Goal: Information Seeking & Learning: Learn about a topic

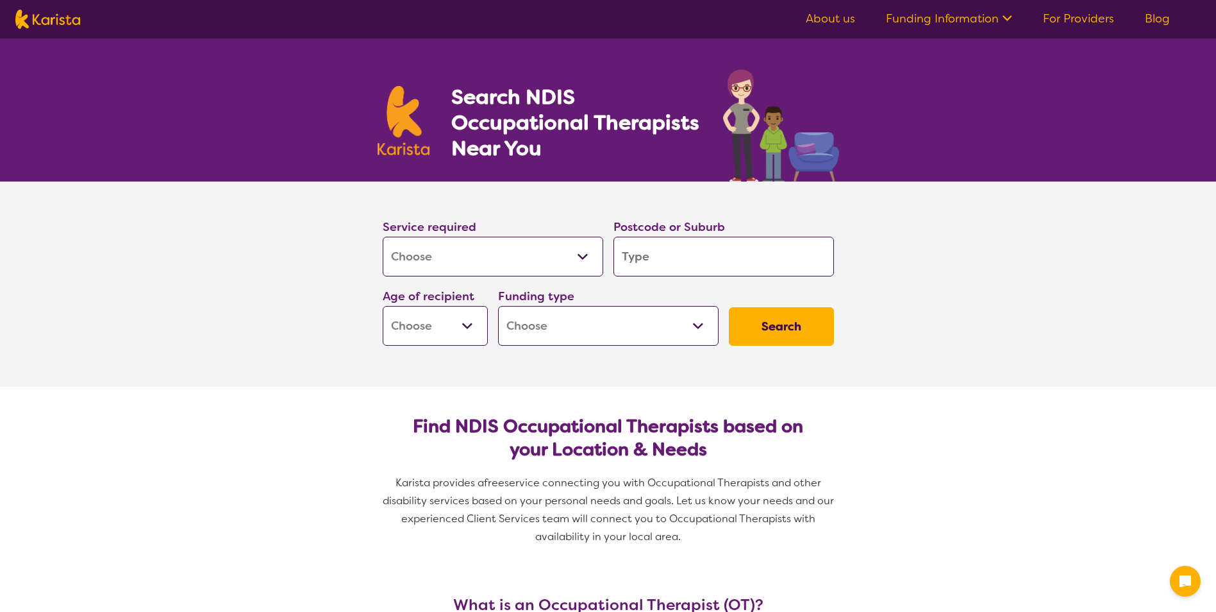
select select "[MEDICAL_DATA]"
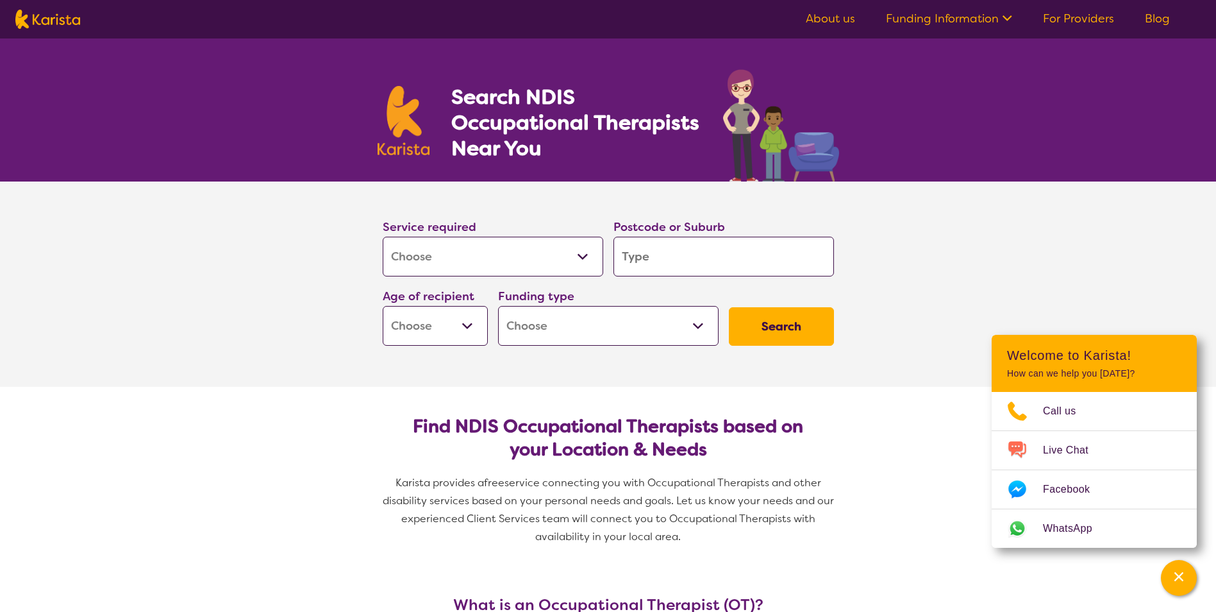
click at [653, 256] on input "search" at bounding box center [724, 257] width 221 height 40
type input "3"
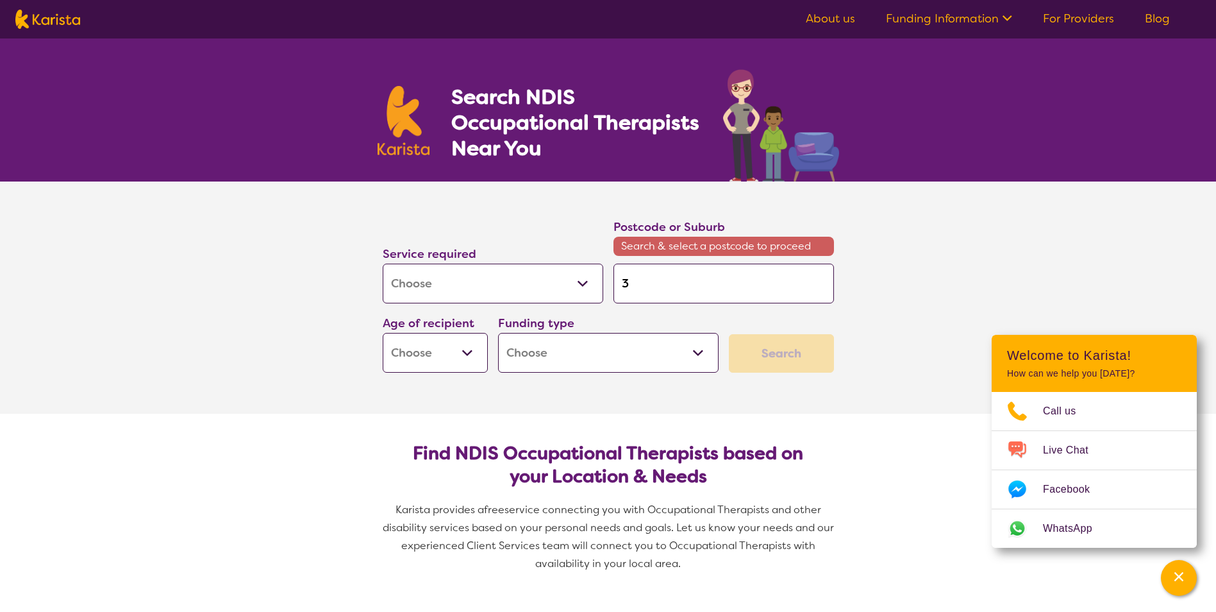
type input "30"
type input "307"
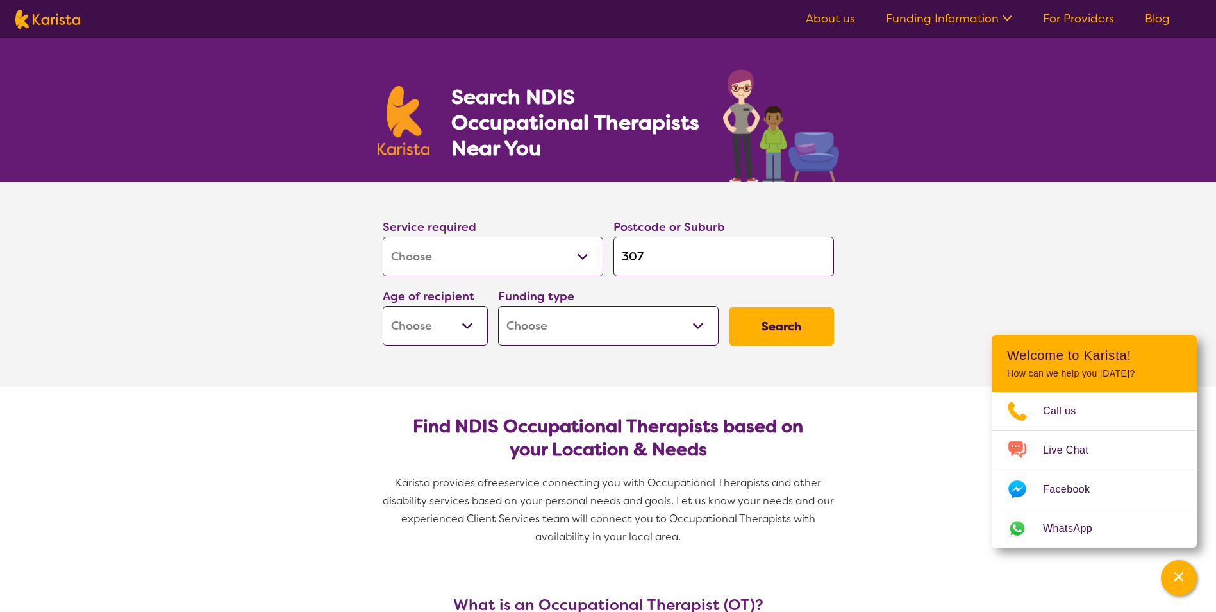
type input "3078"
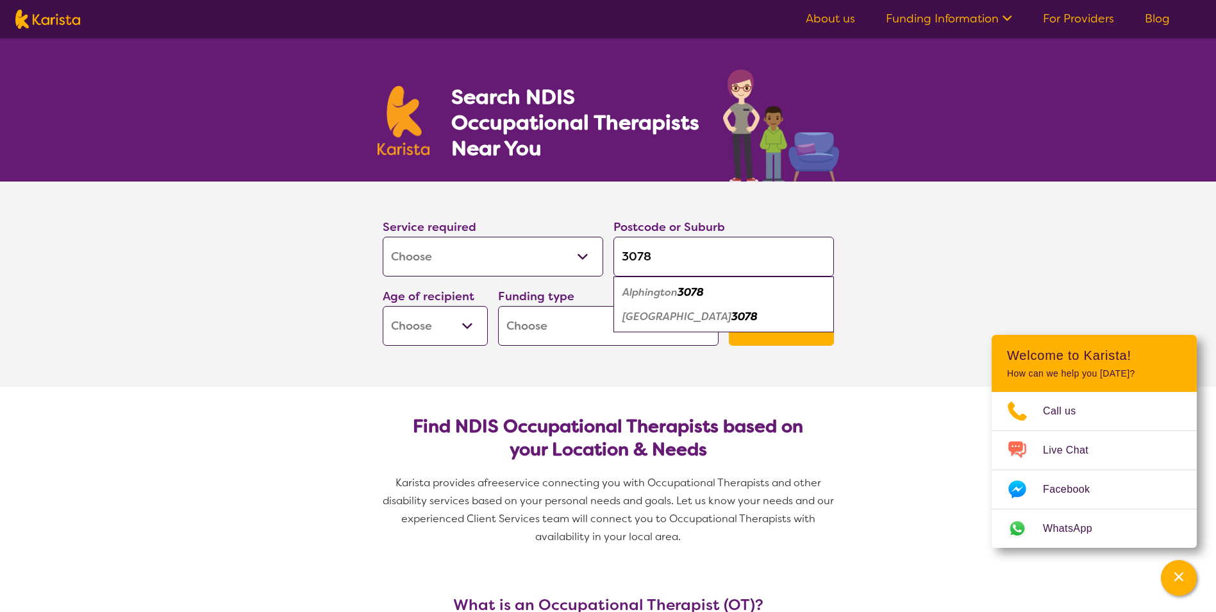
type input "3078"
click at [647, 317] on em "[GEOGRAPHIC_DATA]" at bounding box center [677, 316] width 109 height 13
click at [467, 325] on select "Early Childhood - 0 to 9 Child - 10 to 11 Adolescent - 12 to 17 Adult - 18 to 6…" at bounding box center [435, 326] width 105 height 40
select select "AD"
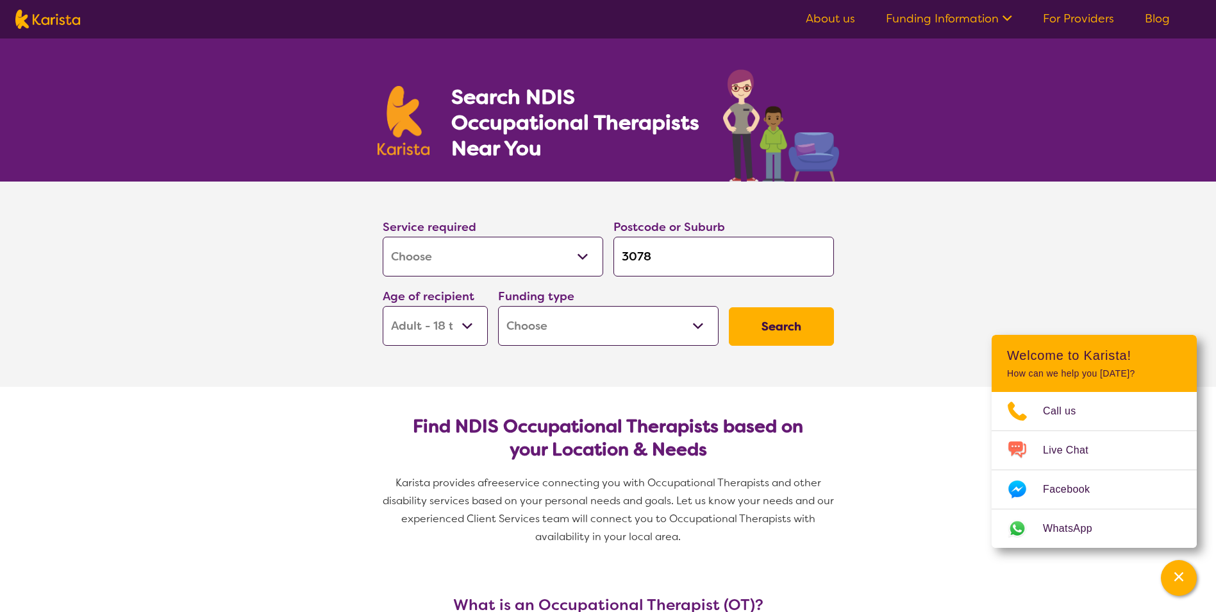
click at [383, 306] on select "Early Childhood - 0 to 9 Child - 10 to 11 Adolescent - 12 to 17 Adult - 18 to 6…" at bounding box center [435, 326] width 105 height 40
select select "AD"
click at [697, 326] on select "Home Care Package (HCP) National Disability Insurance Scheme (NDIS) I don't know" at bounding box center [608, 326] width 221 height 40
select select "NDIS"
click at [498, 306] on select "Home Care Package (HCP) National Disability Insurance Scheme (NDIS) I don't know" at bounding box center [608, 326] width 221 height 40
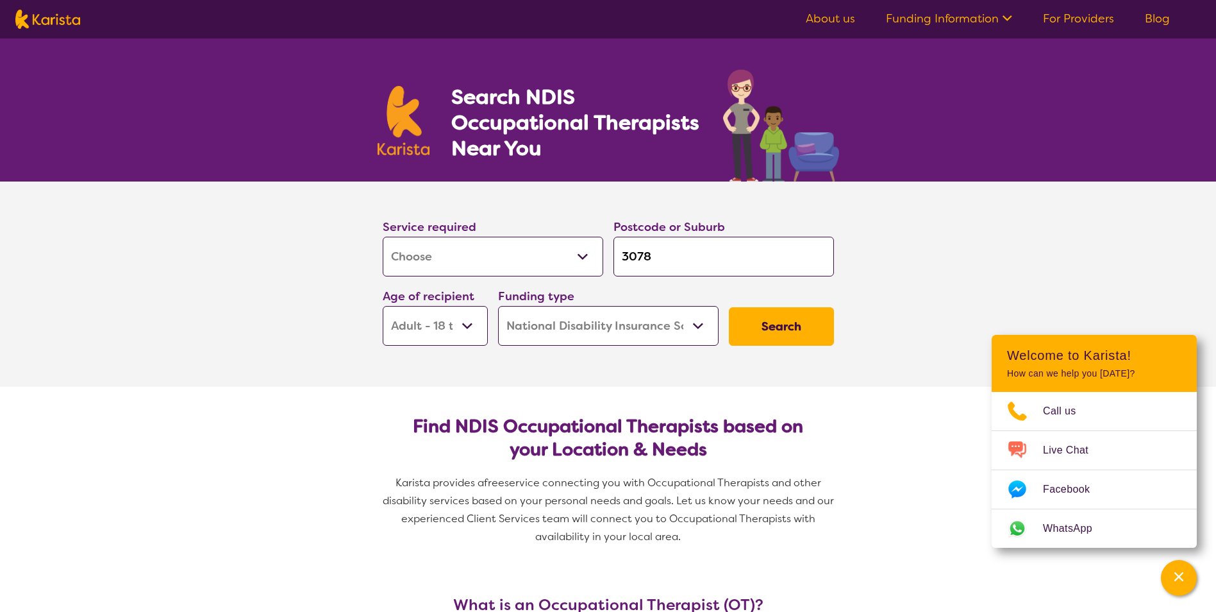
select select "NDIS"
click at [698, 326] on select "Home Care Package (HCP) National Disability Insurance Scheme (NDIS) I don't know" at bounding box center [608, 326] width 221 height 40
select select "i-don-t-know"
click at [498, 306] on select "Home Care Package (HCP) National Disability Insurance Scheme (NDIS) I don't know" at bounding box center [608, 326] width 221 height 40
select select "i-don-t-know"
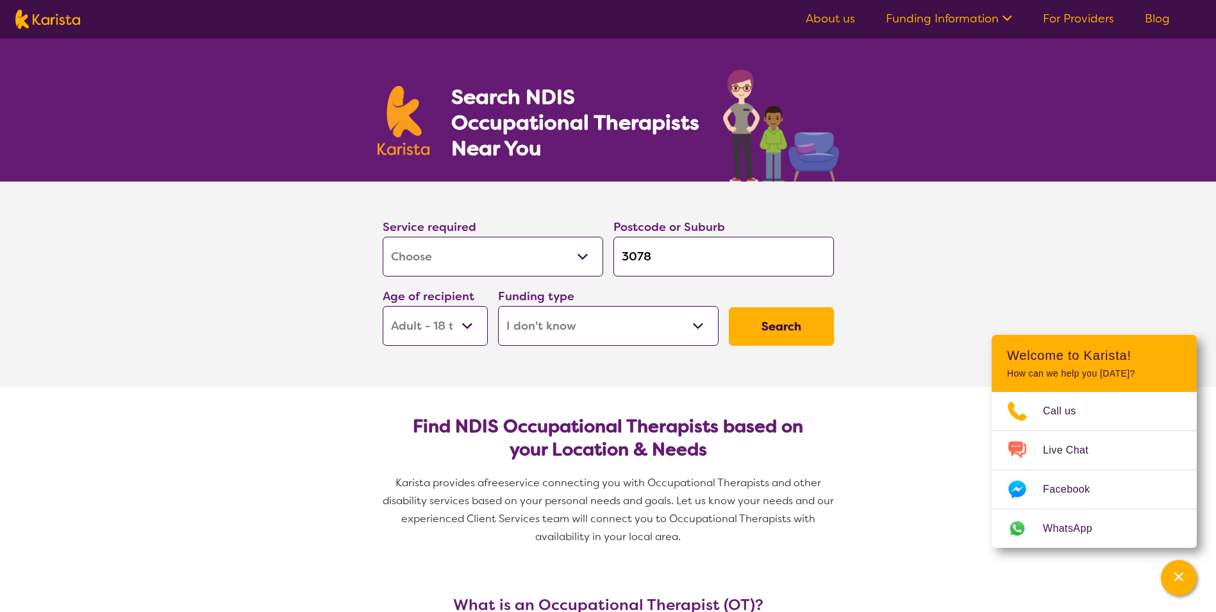
click at [782, 328] on button "Search" at bounding box center [781, 326] width 105 height 38
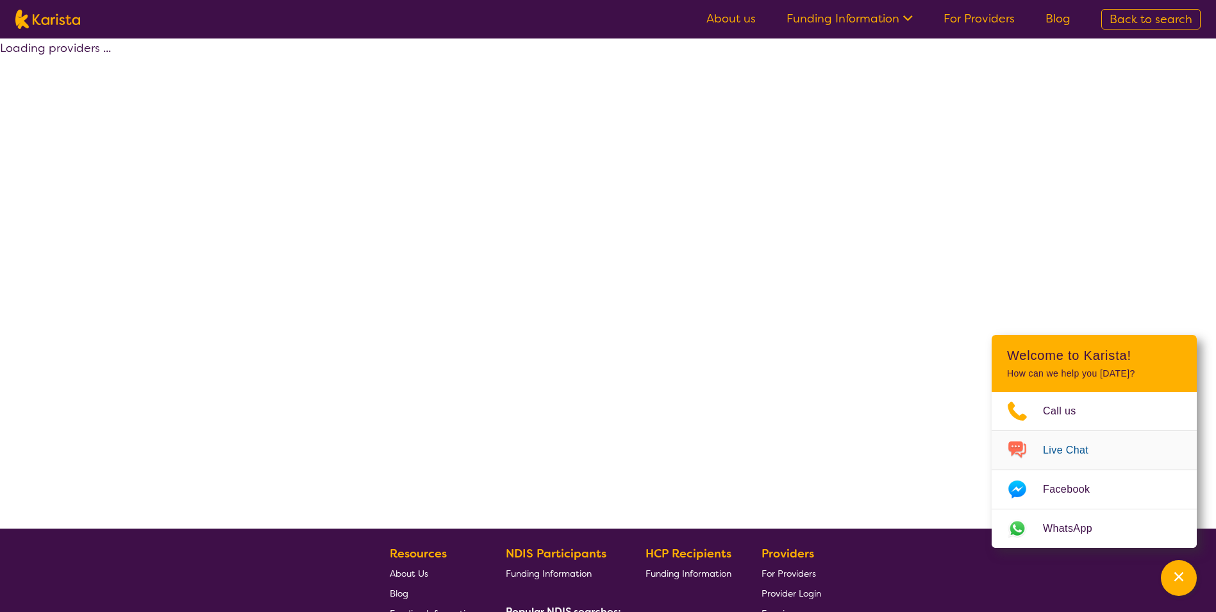
select select "[MEDICAL_DATA]"
select select "AD"
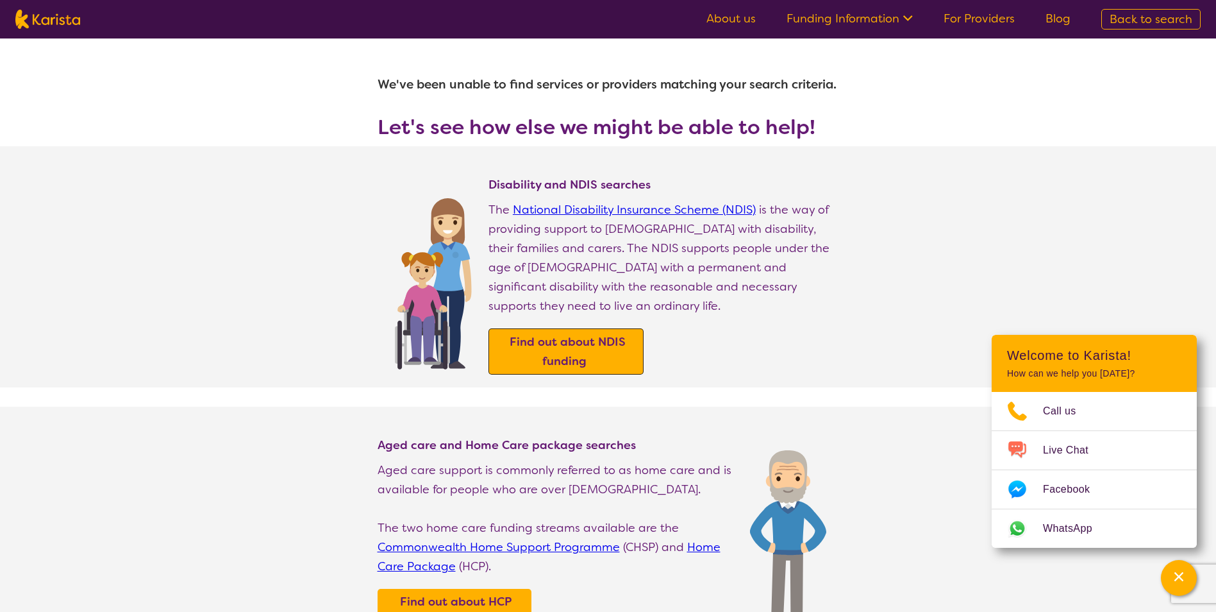
click at [548, 334] on b "Find out about NDIS funding" at bounding box center [568, 351] width 116 height 35
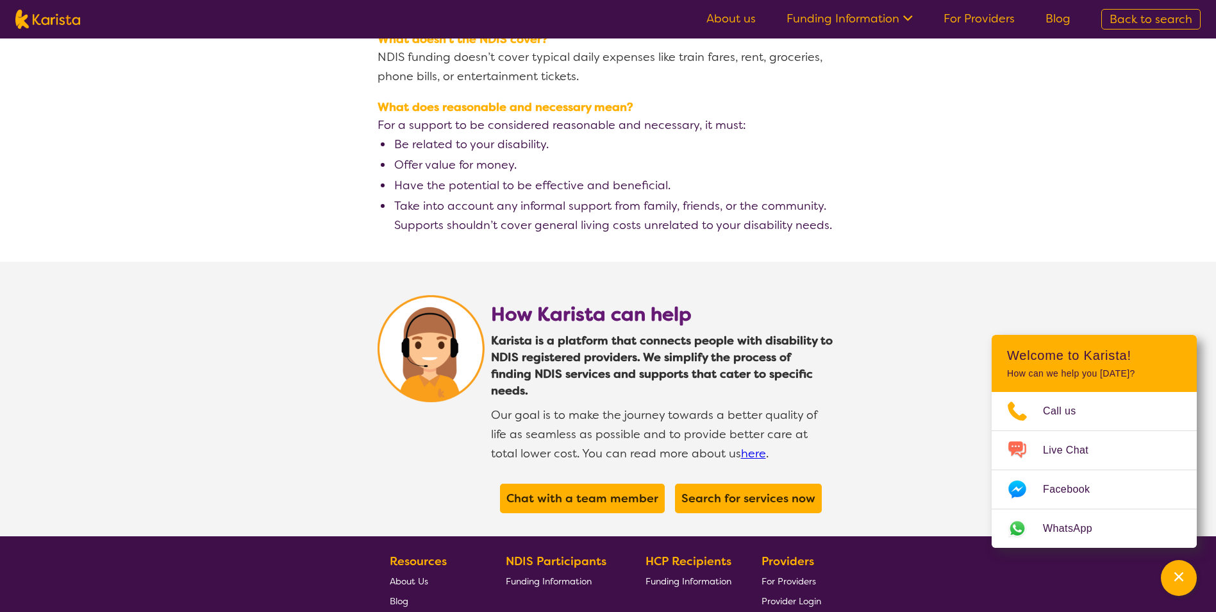
scroll to position [2088, 0]
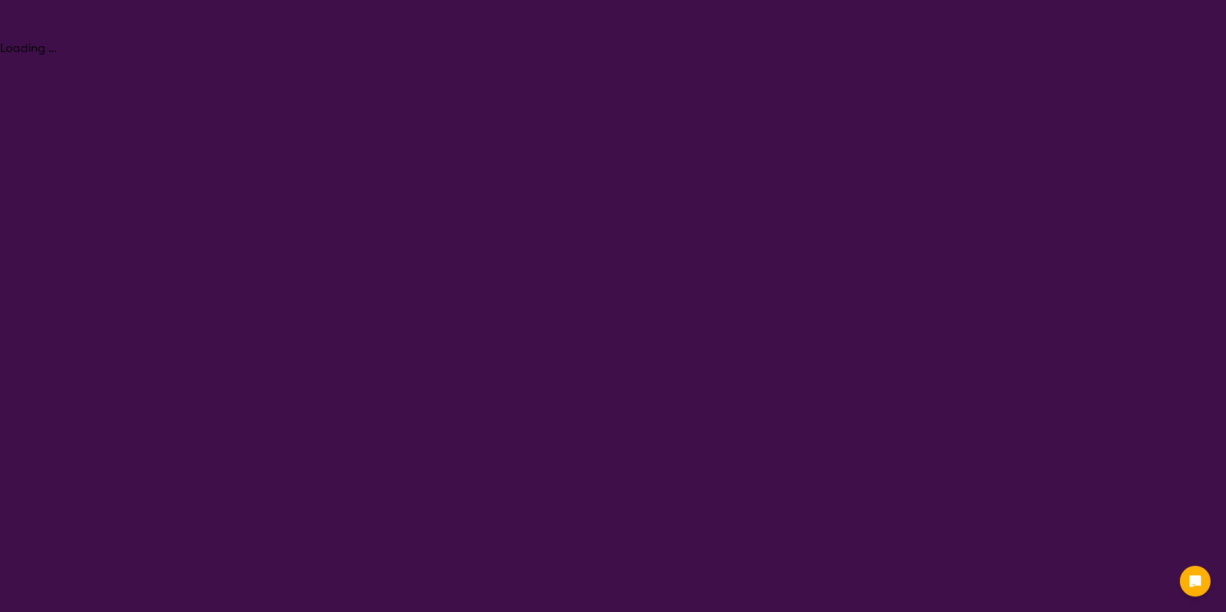
select select "[MEDICAL_DATA]"
select select "AD"
select select "i-don-t-know"
select select "[MEDICAL_DATA]"
select select "AD"
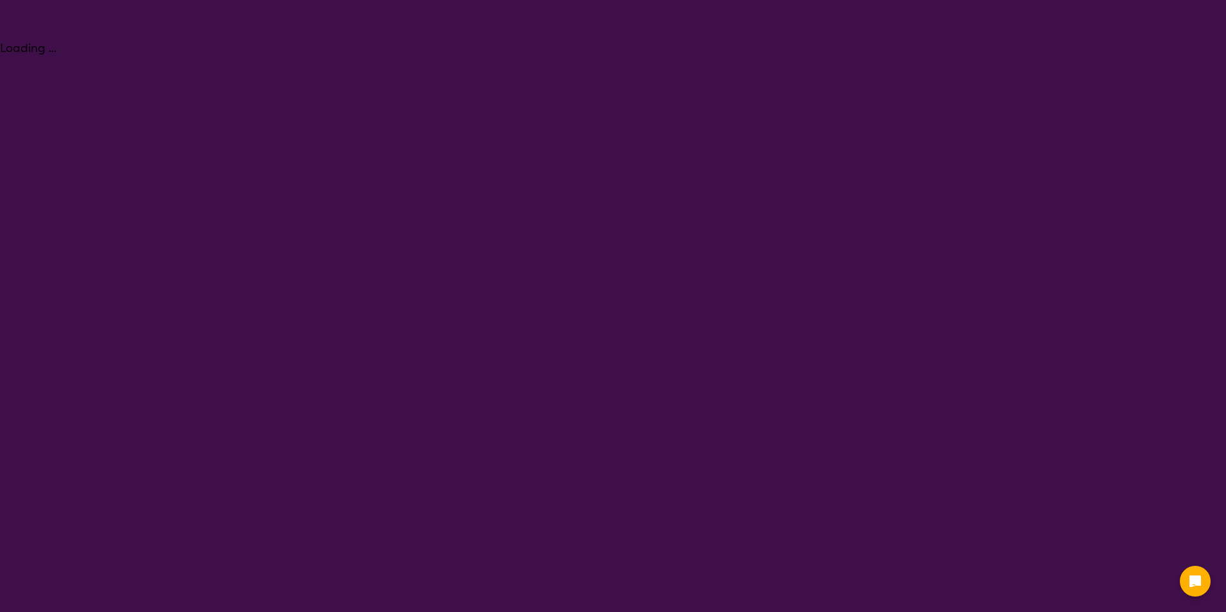
select select "i-don-t-know"
